Goal: Information Seeking & Learning: Compare options

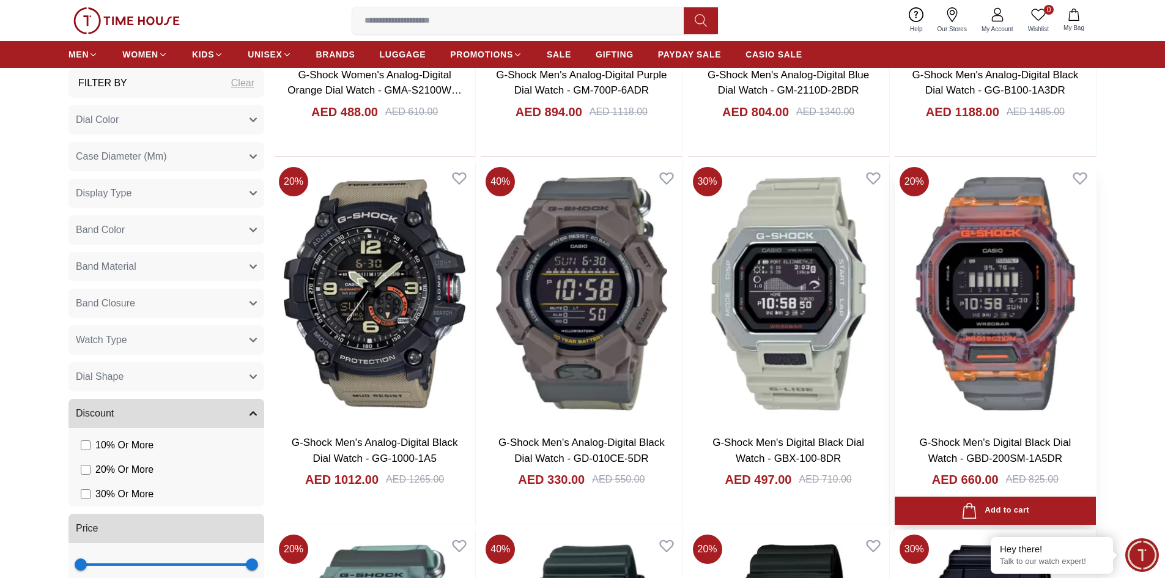
scroll to position [1651, 0]
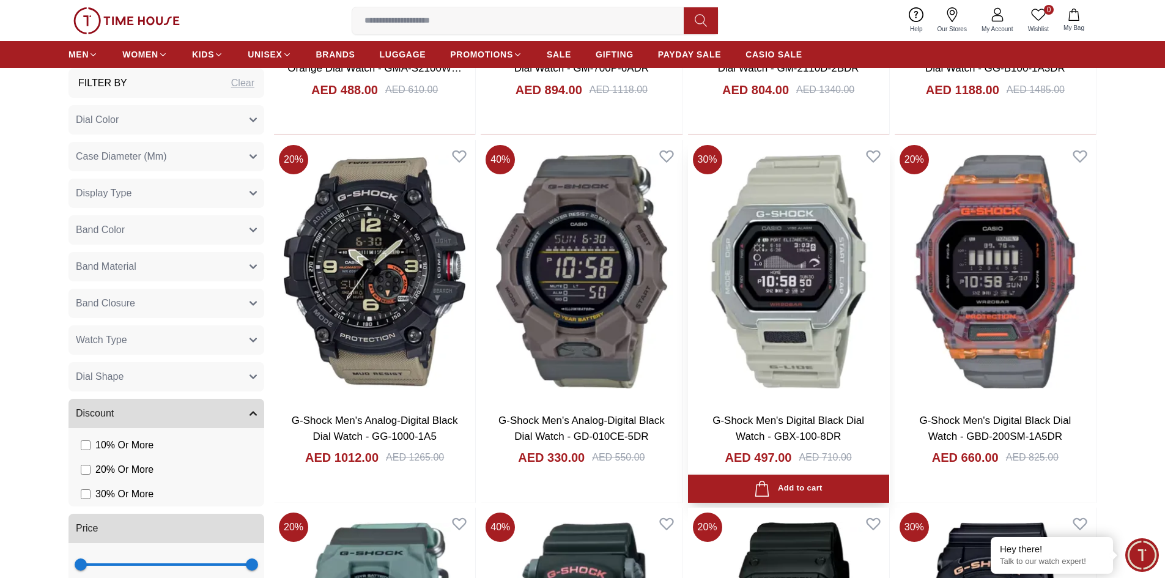
click at [803, 259] on img at bounding box center [788, 271] width 201 height 263
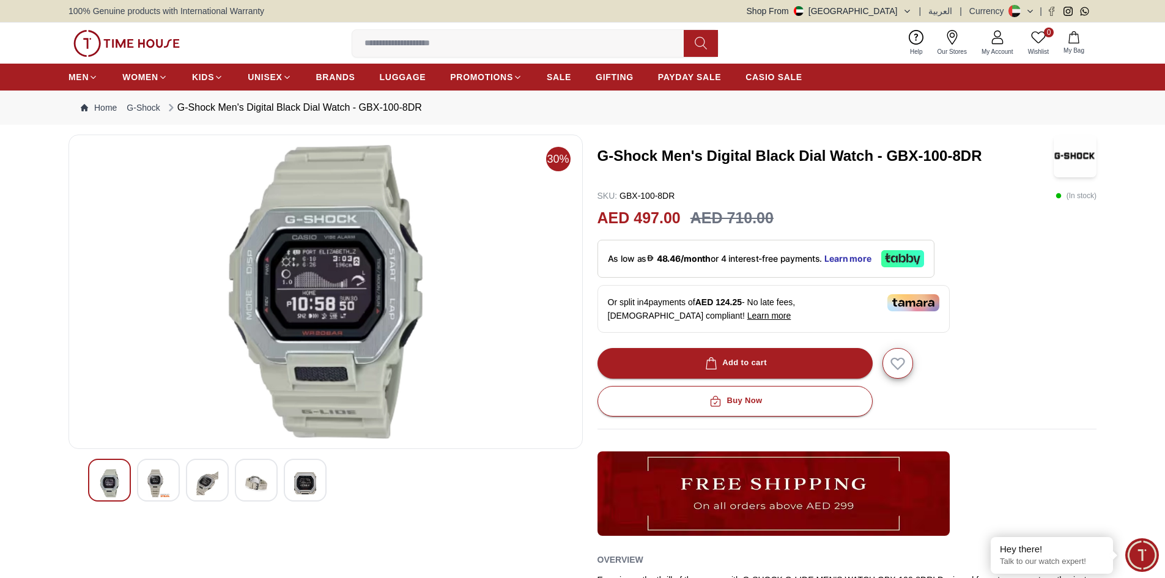
click at [149, 481] on img at bounding box center [158, 483] width 22 height 28
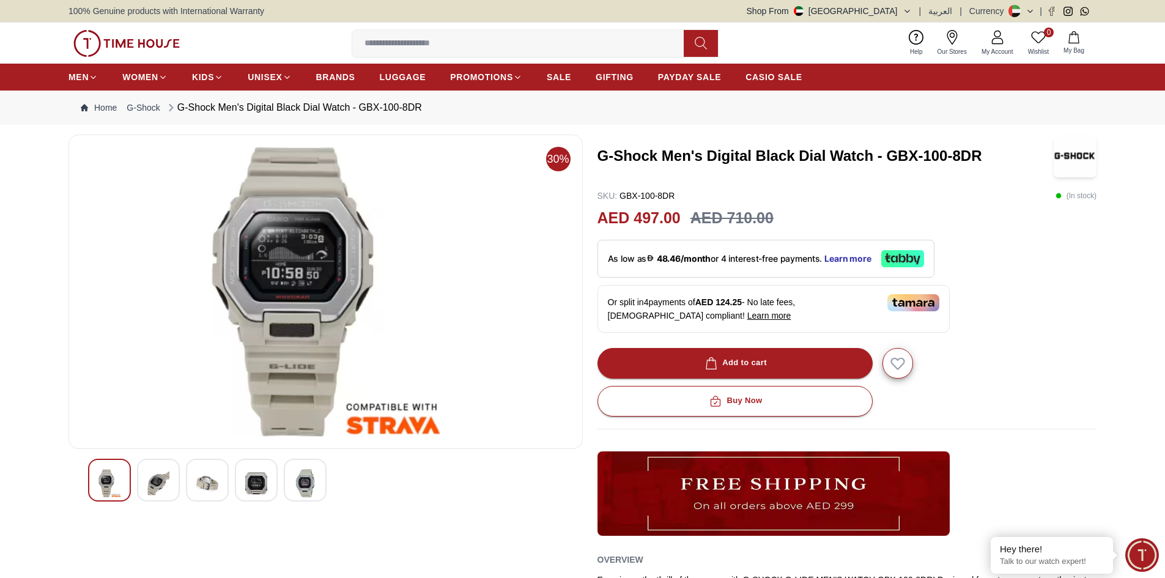
click at [201, 488] on img at bounding box center [207, 483] width 22 height 28
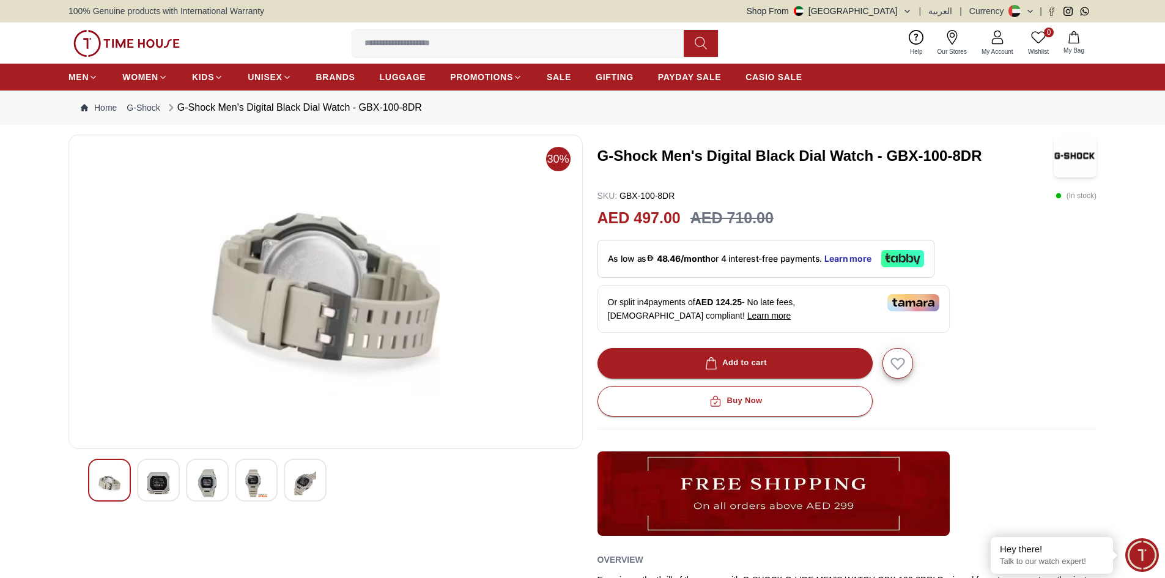
click at [309, 479] on img at bounding box center [305, 483] width 22 height 28
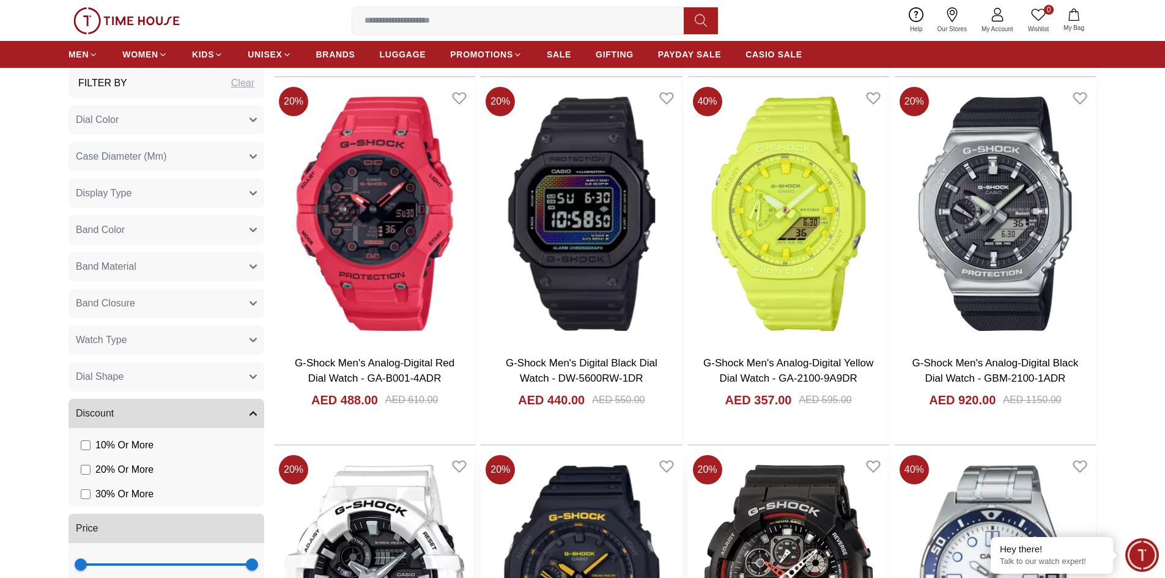
scroll to position [2802, 0]
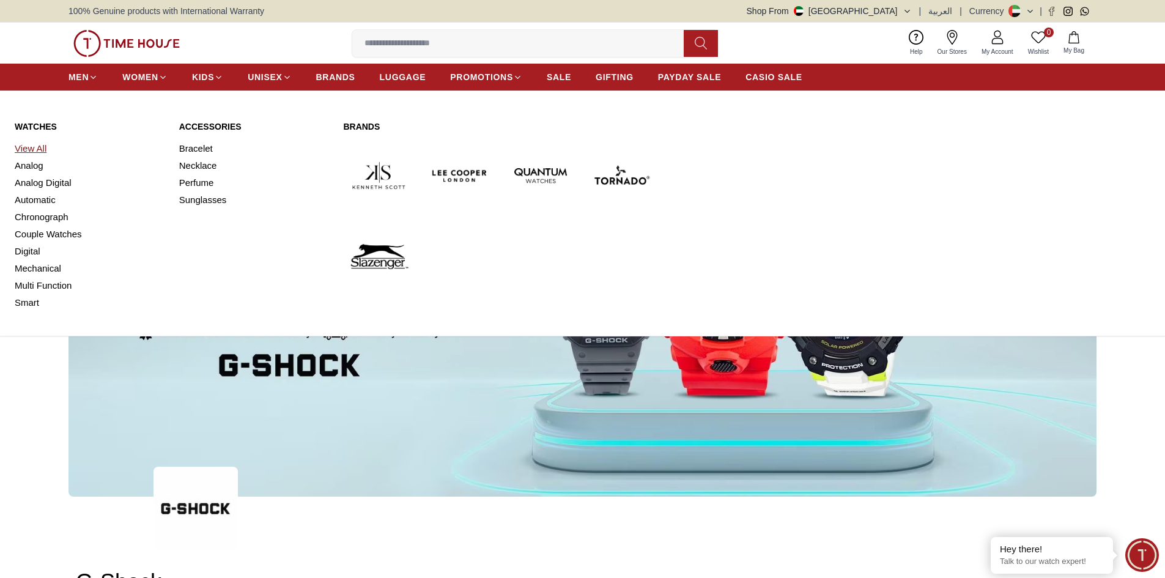
click at [31, 148] on link "View All" at bounding box center [90, 148] width 150 height 17
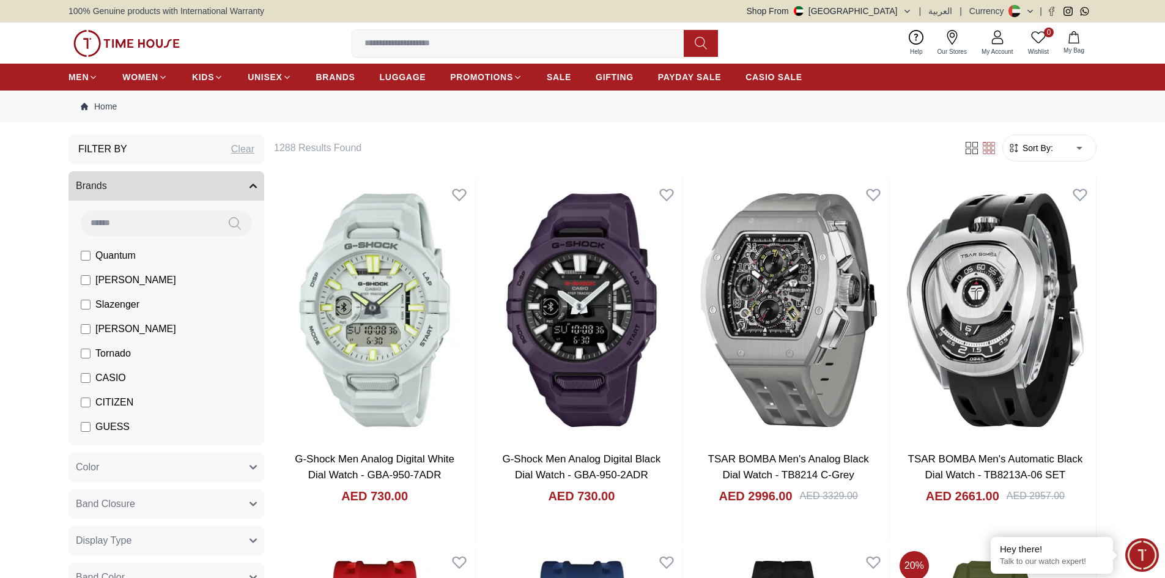
click at [123, 219] on input at bounding box center [149, 222] width 137 height 24
type input "*"
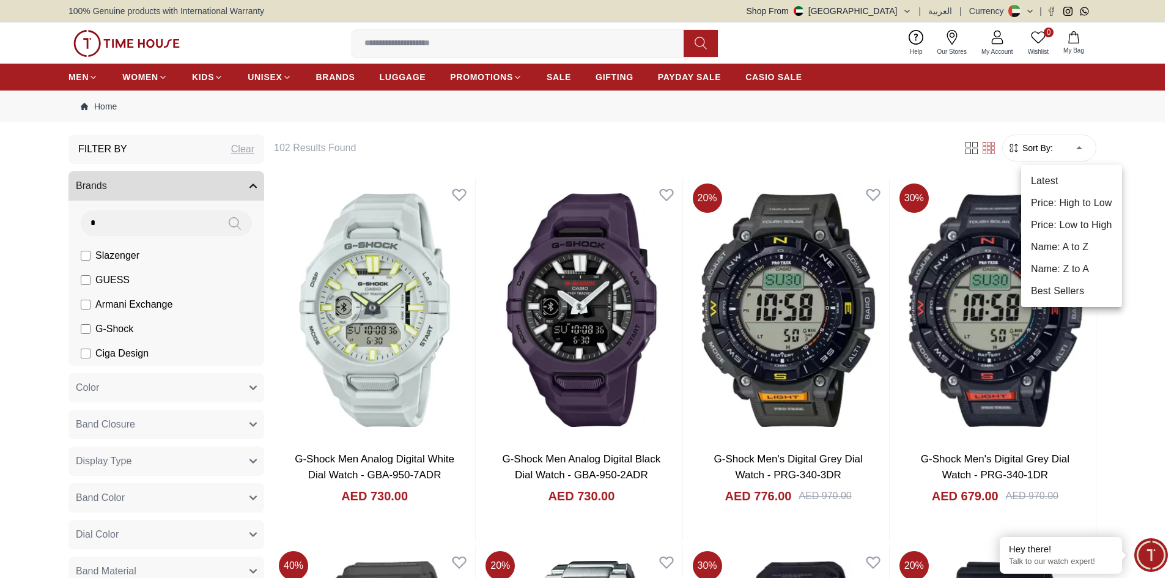
click at [1080, 231] on li "Price: Low to High" at bounding box center [1071, 225] width 101 height 22
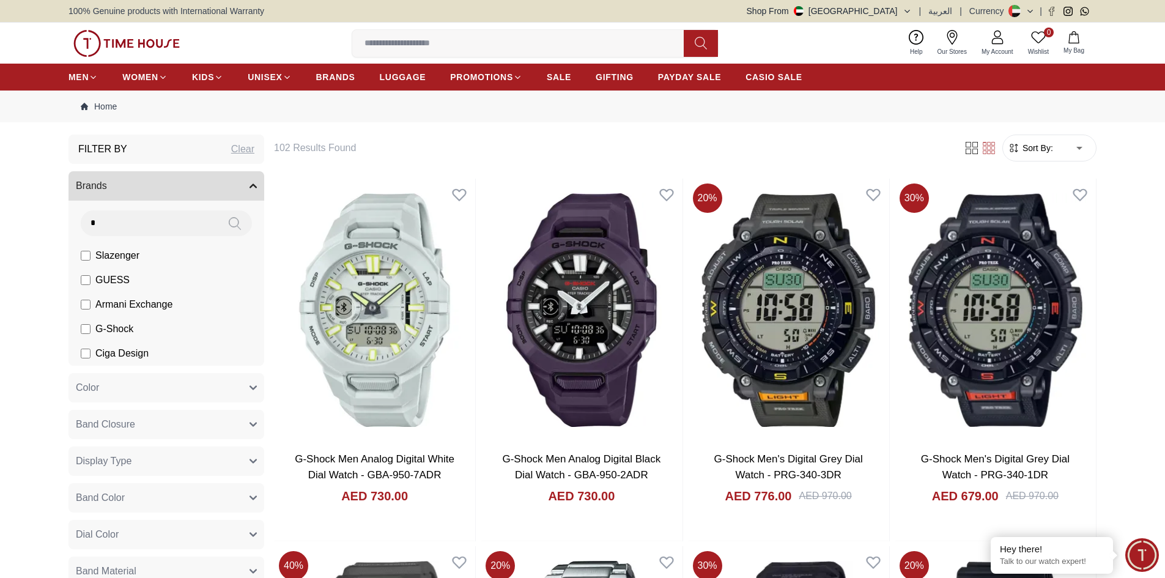
type input "*"
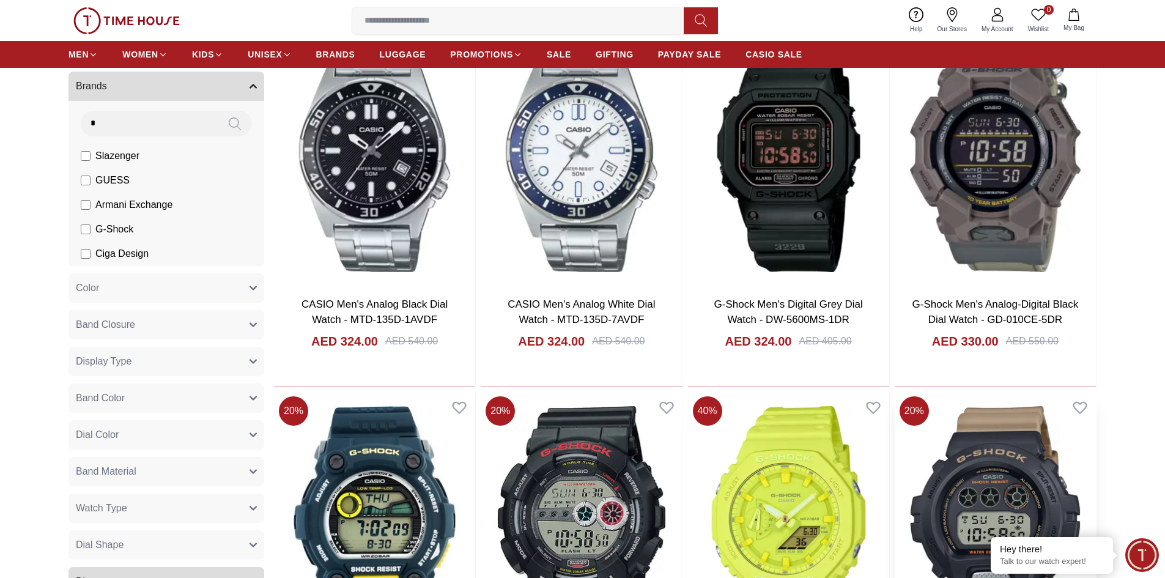
scroll to position [1345, 0]
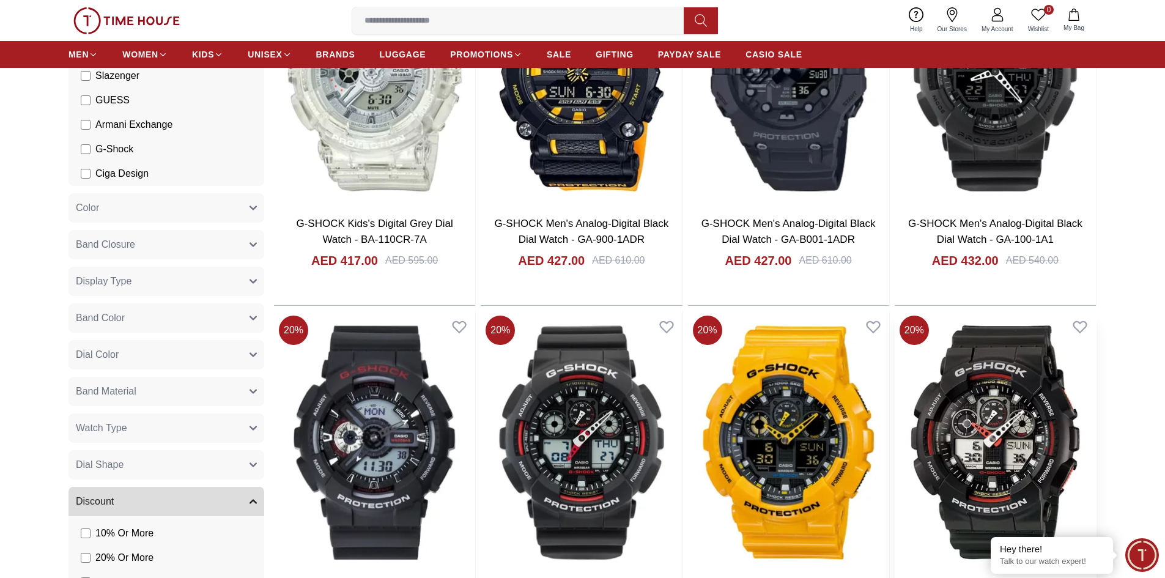
scroll to position [3179, 0]
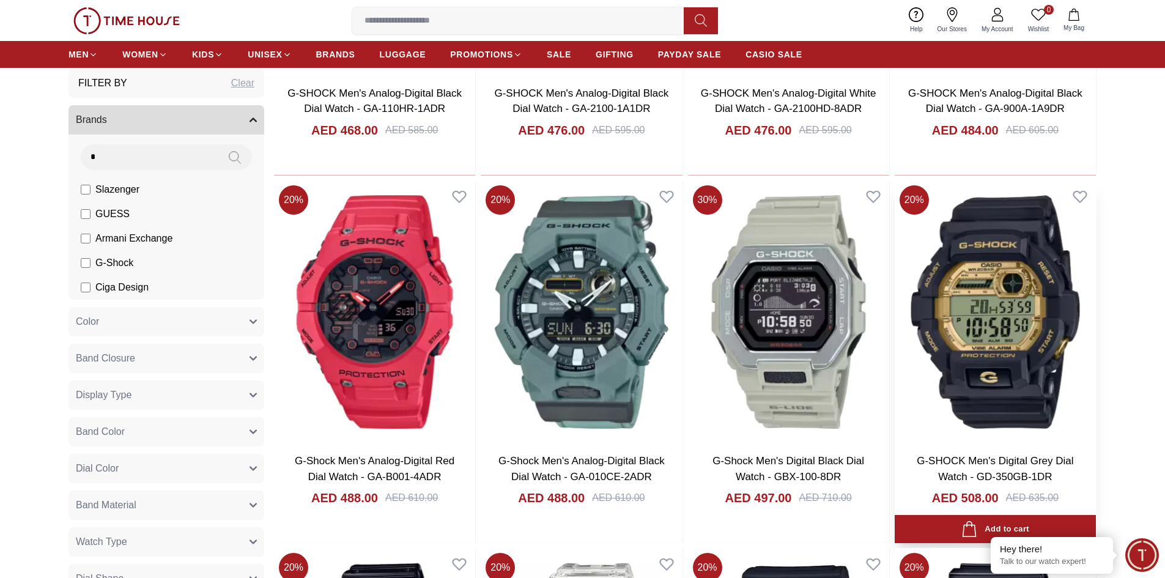
scroll to position [4830, 0]
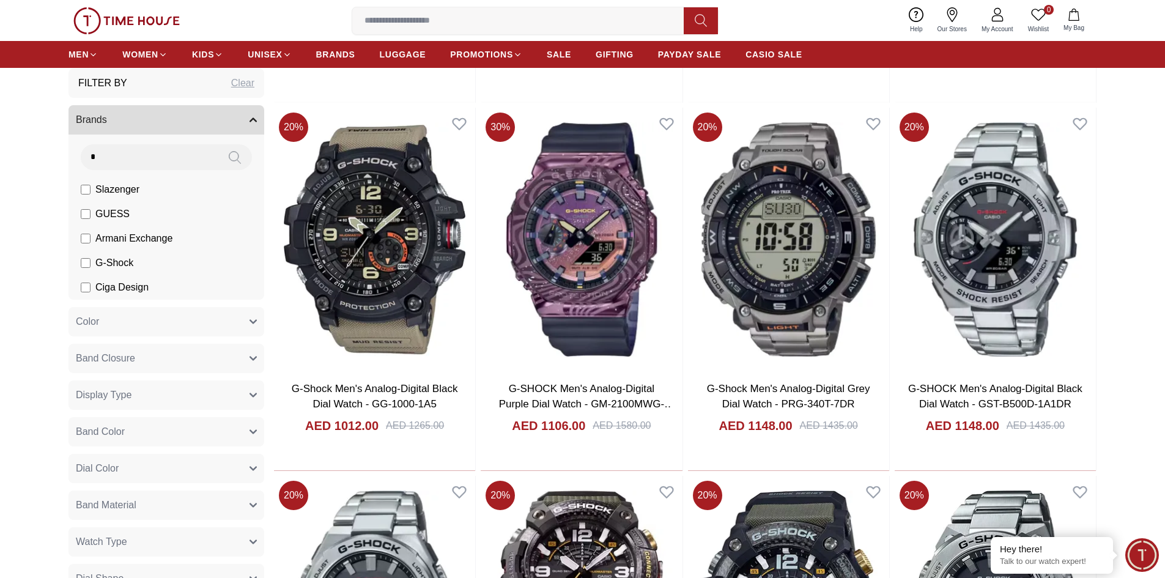
scroll to position [8498, 0]
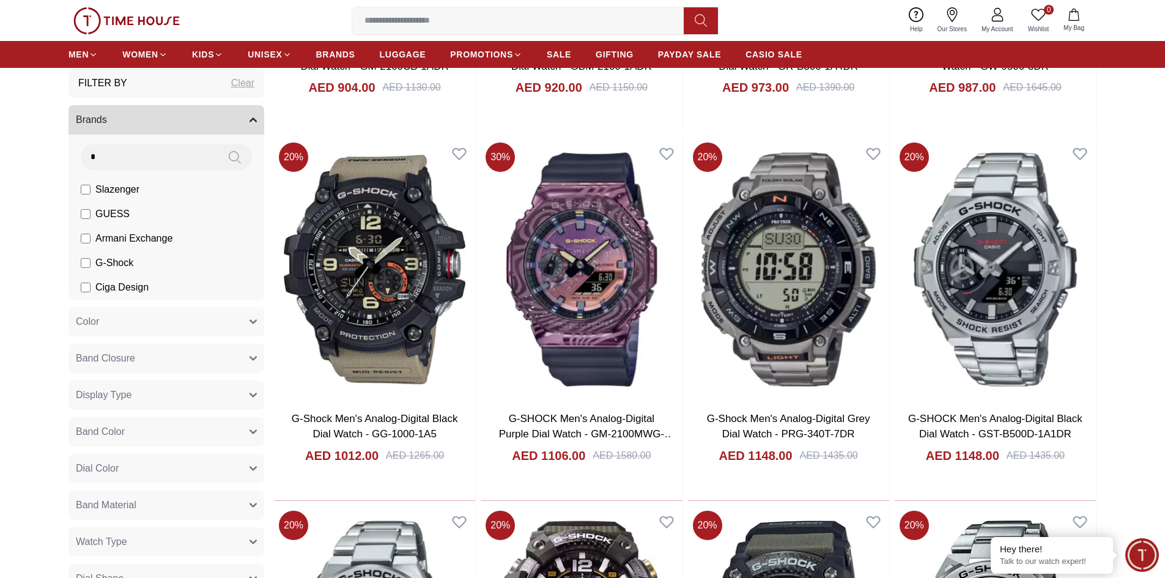
click at [147, 164] on input "*" at bounding box center [149, 156] width 137 height 24
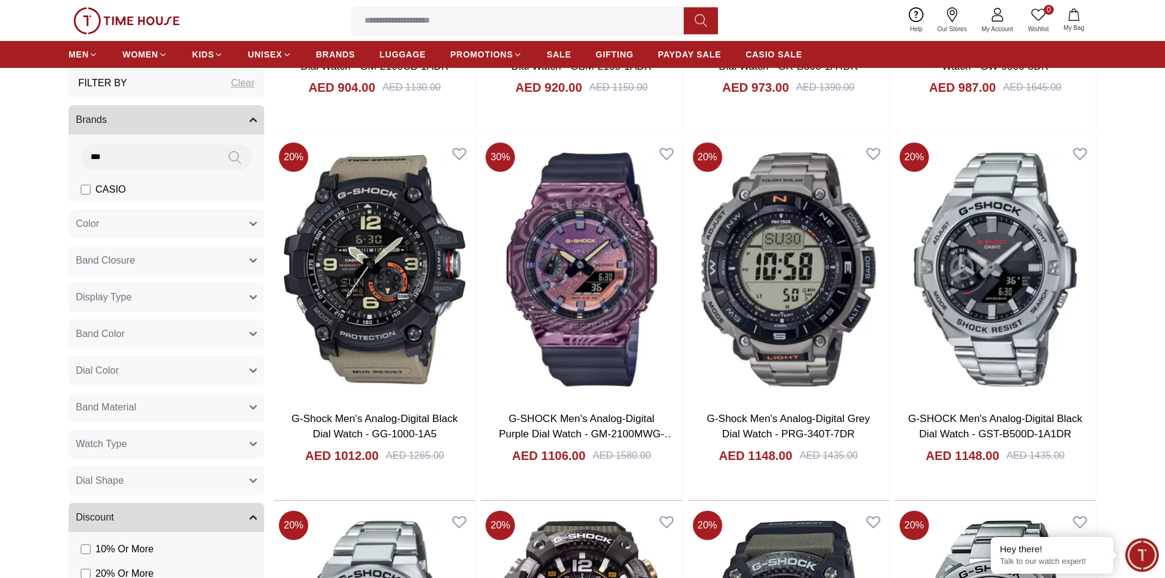
click at [119, 190] on span "CASIO" at bounding box center [110, 189] width 31 height 15
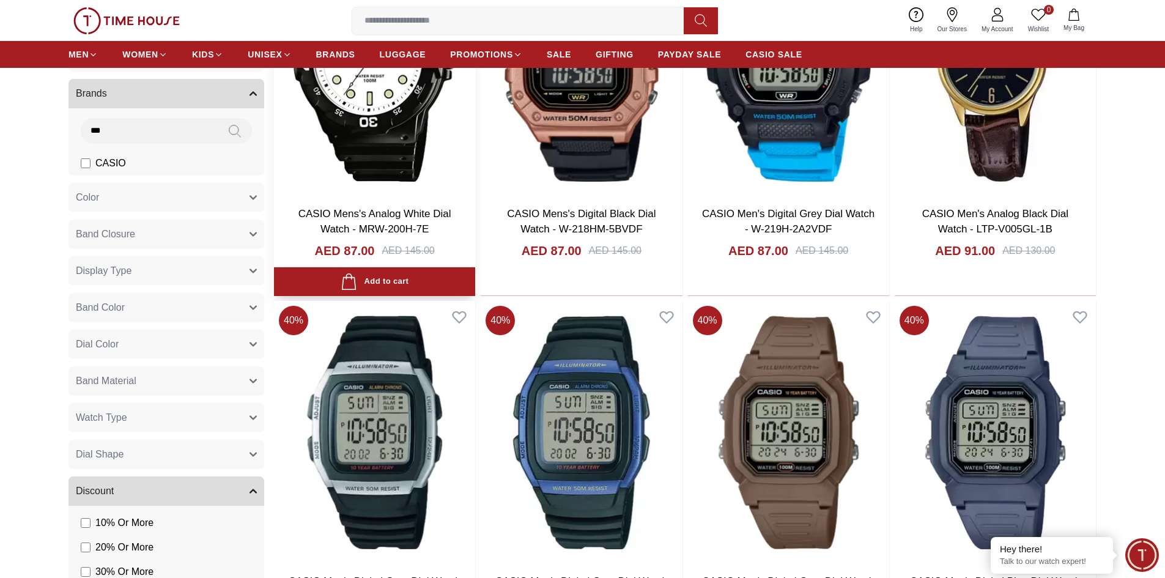
scroll to position [1406, 0]
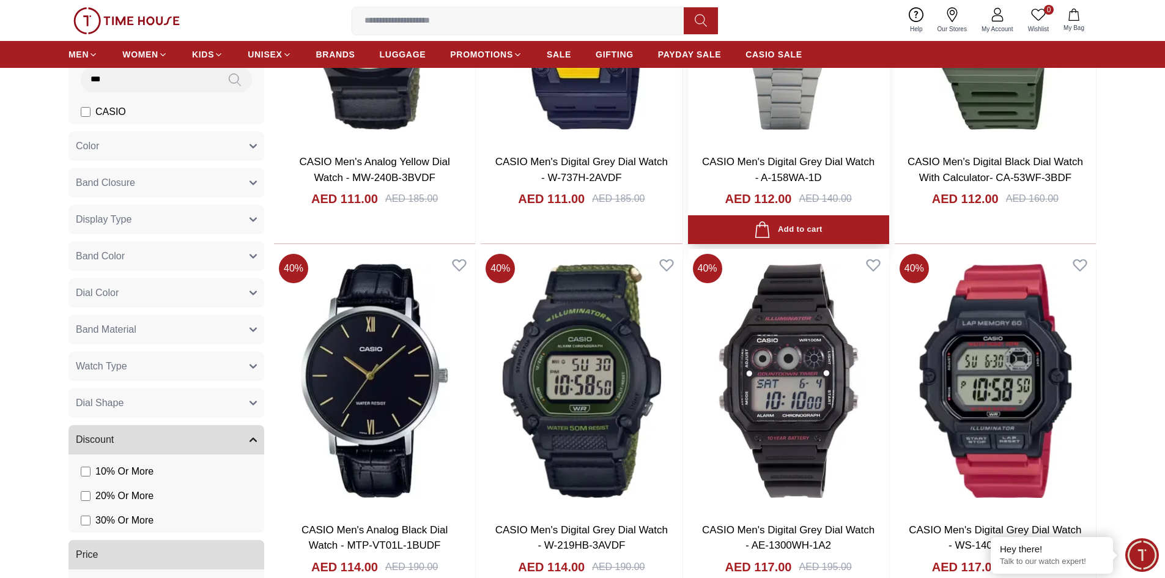
scroll to position [3240, 0]
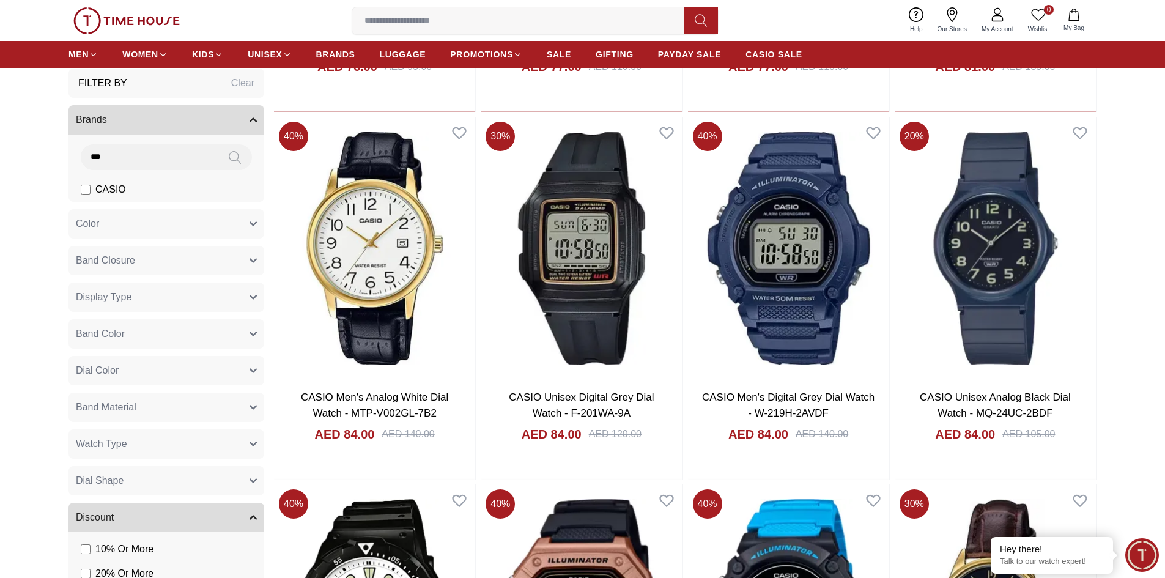
scroll to position [795, 0]
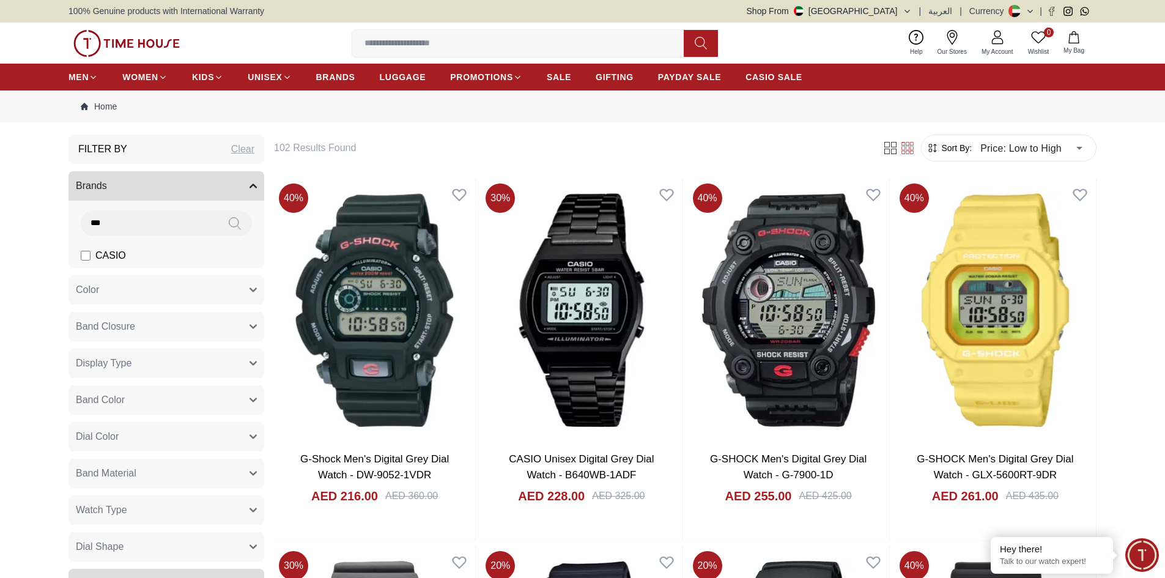
click at [119, 221] on input "***" at bounding box center [149, 222] width 137 height 24
type input "*"
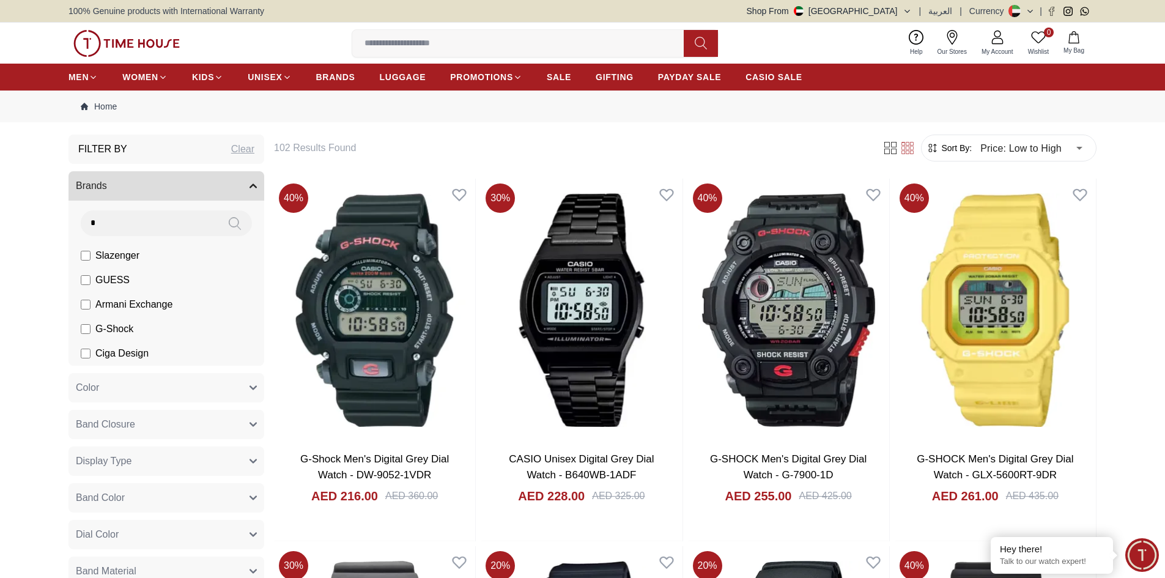
type input "*"
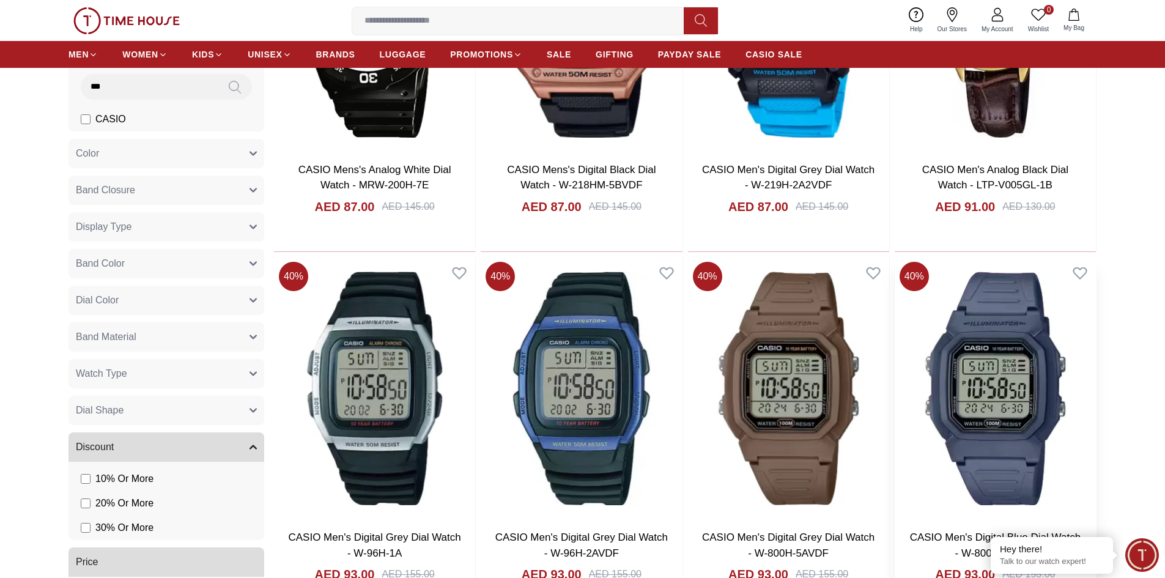
scroll to position [1406, 0]
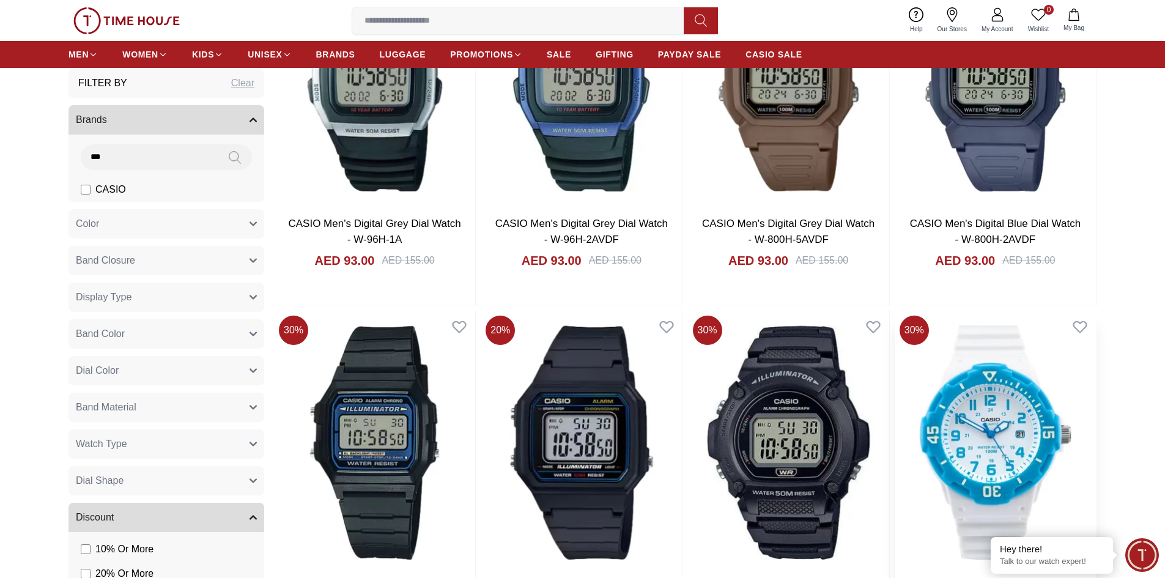
scroll to position [1773, 0]
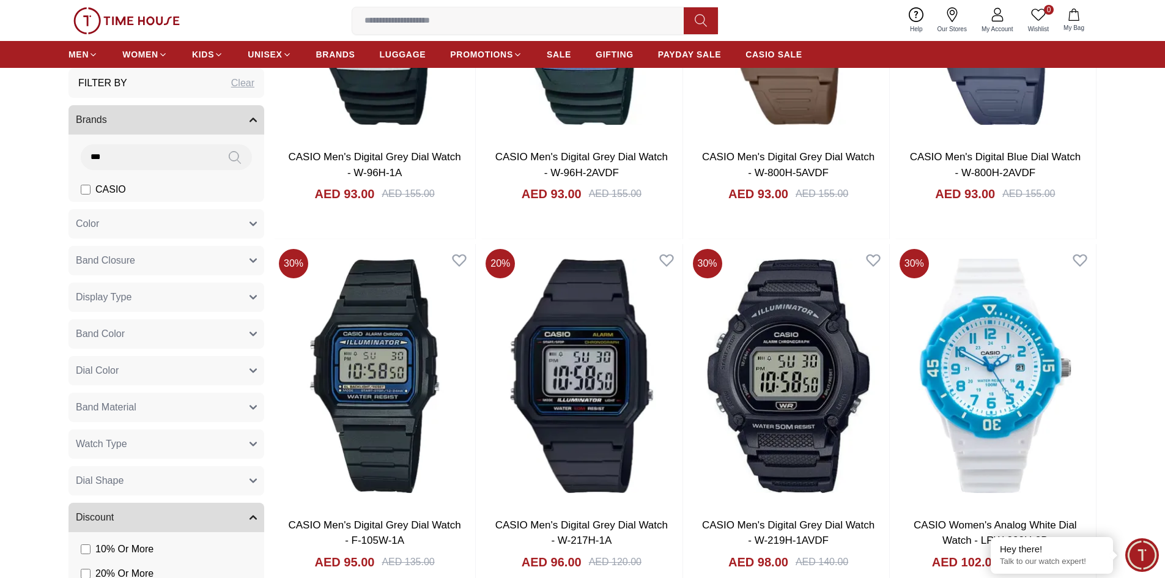
click at [1143, 423] on section "Filter By Clear Brands *** CASIO Color Black Green Blue Red Dark Blue Silver Si…" at bounding box center [582, 236] width 1165 height 3748
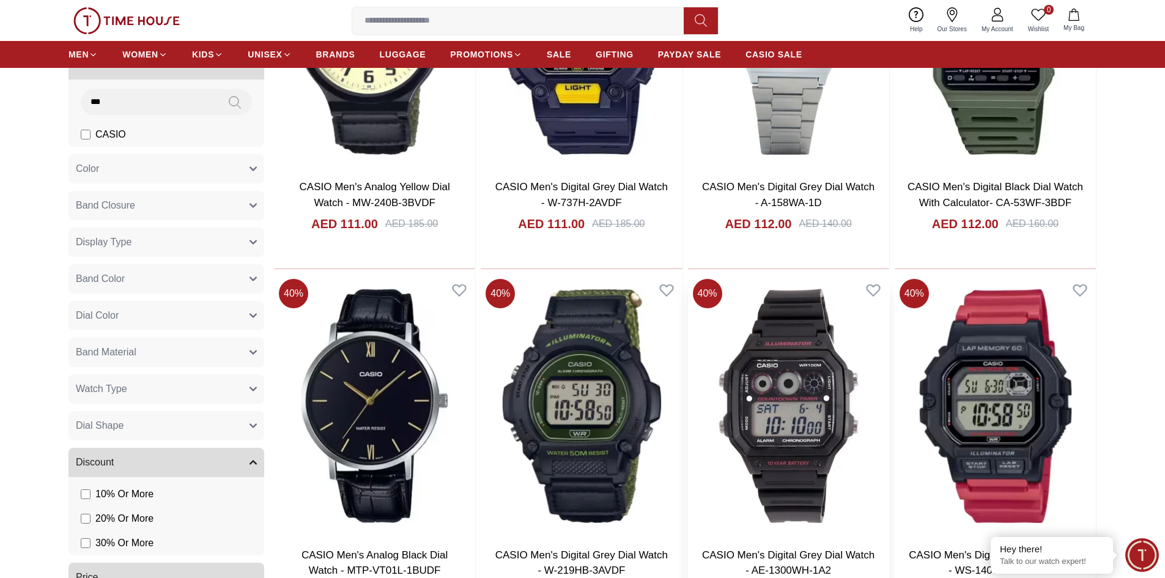
scroll to position [3301, 0]
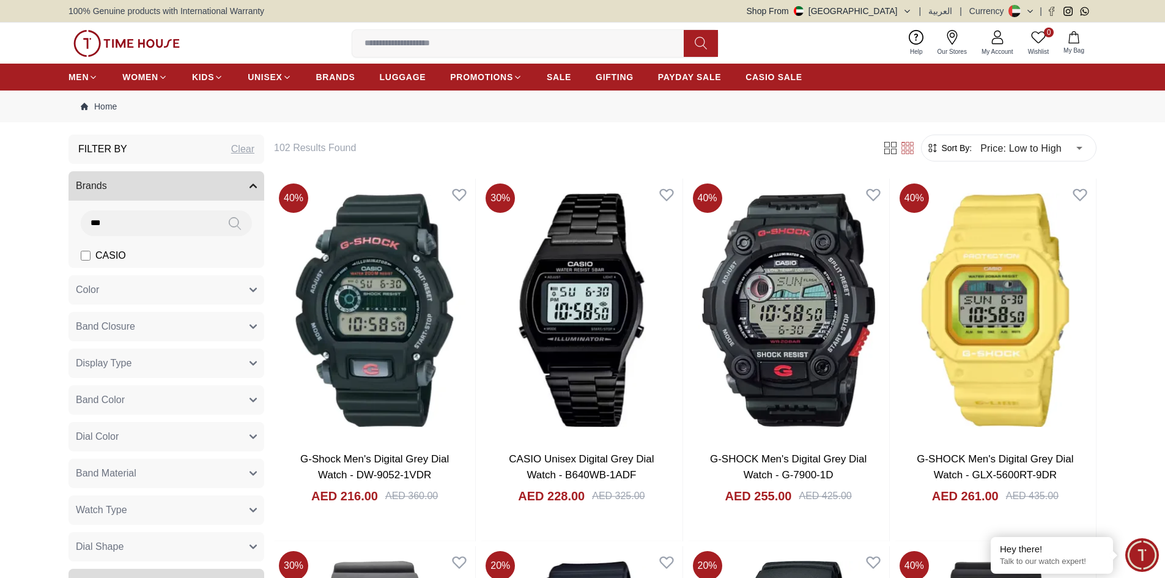
click at [145, 224] on input "***" at bounding box center [149, 222] width 137 height 24
type input "*"
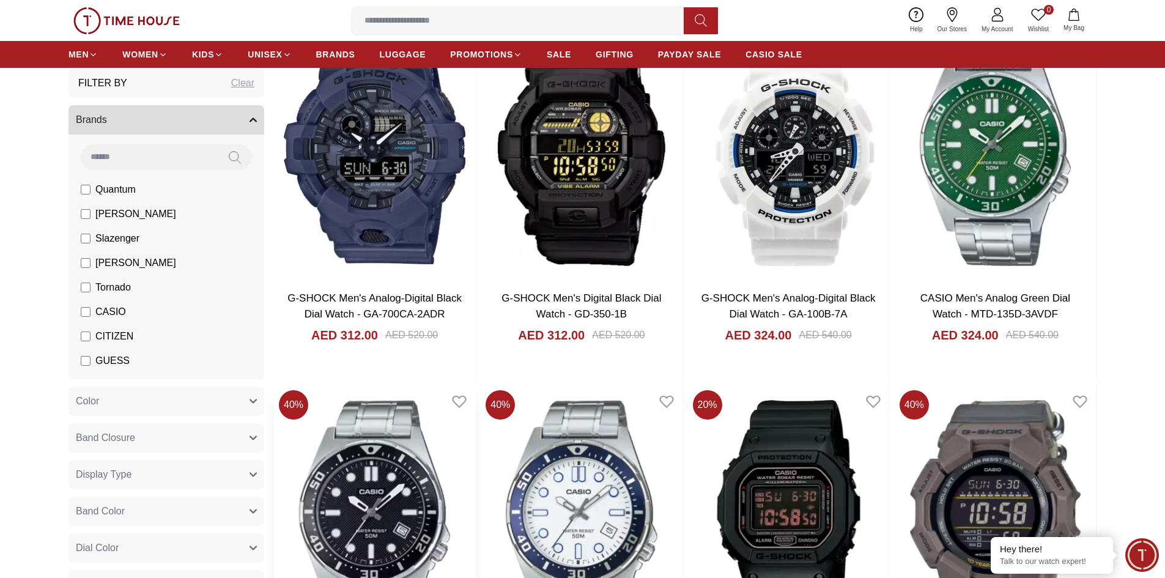
scroll to position [1039, 0]
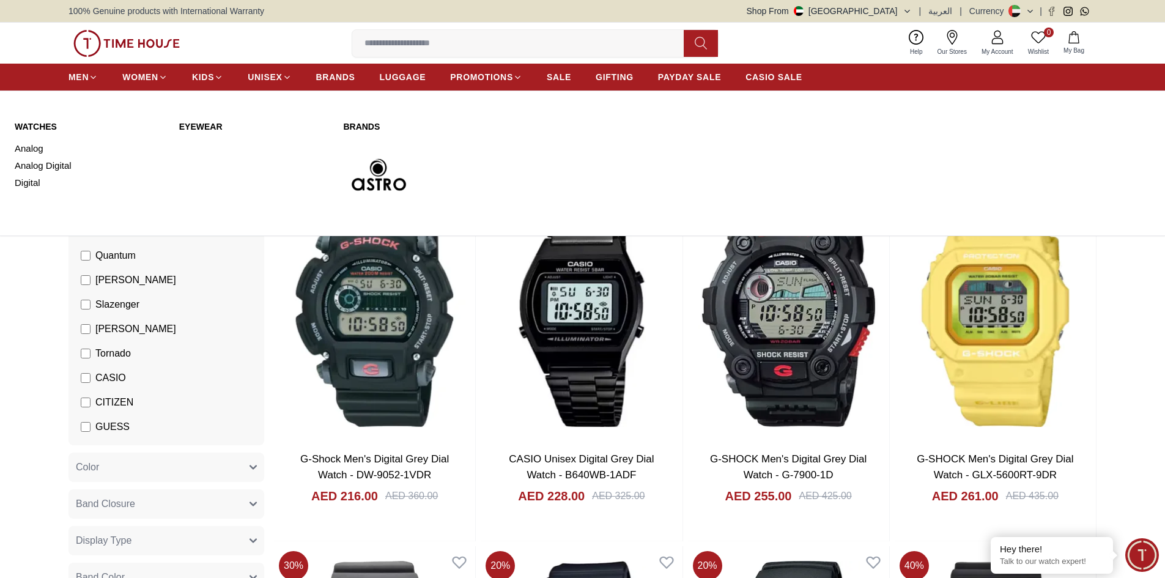
click at [35, 122] on link "WATCHES" at bounding box center [90, 126] width 150 height 12
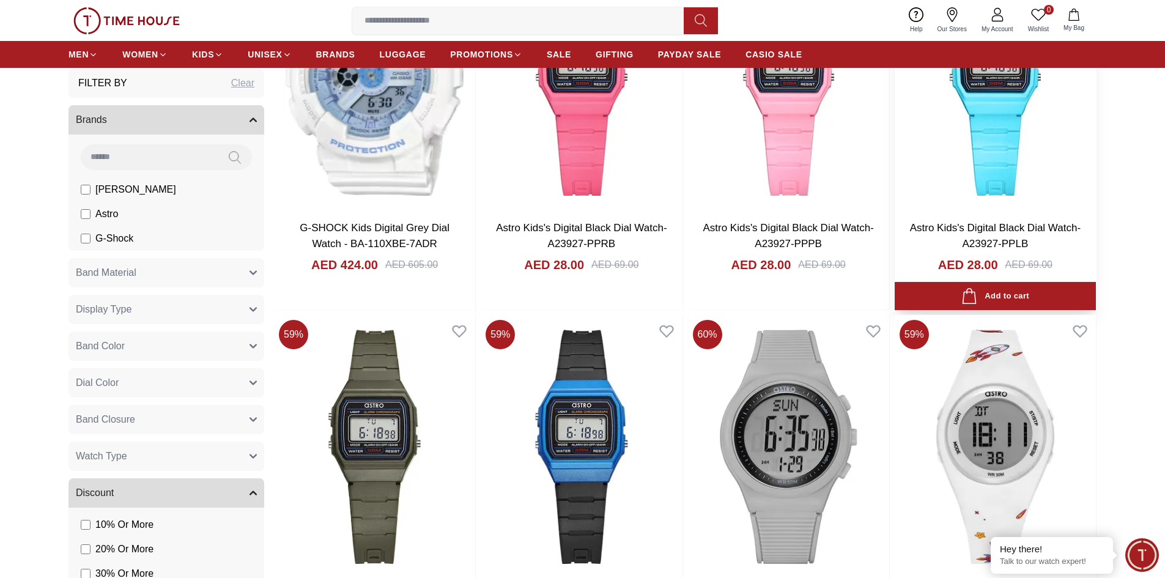
scroll to position [306, 0]
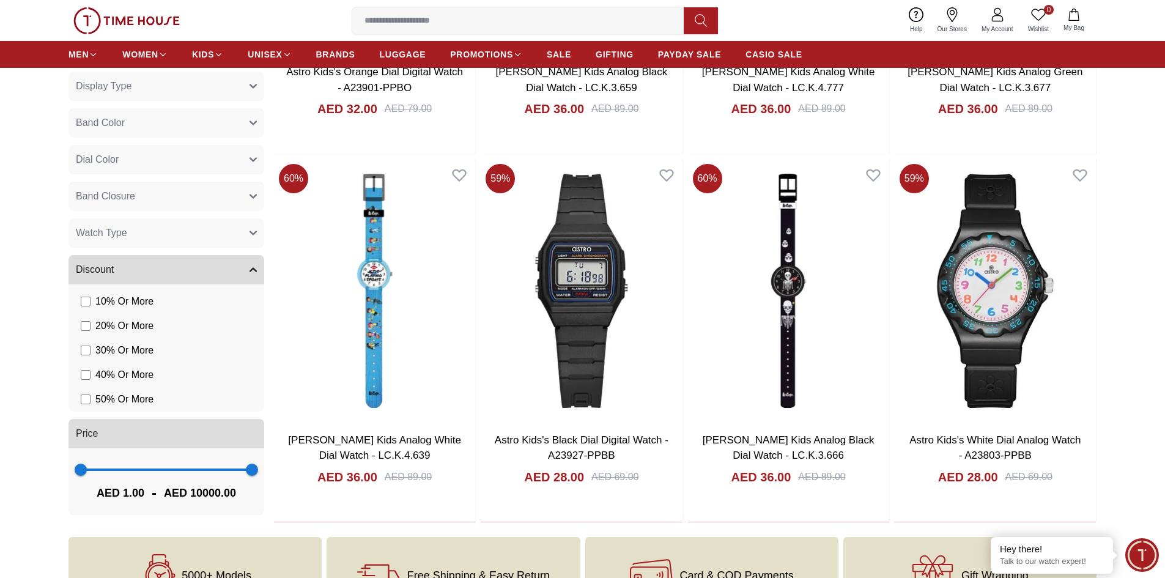
scroll to position [2935, 0]
